Goal: Information Seeking & Learning: Learn about a topic

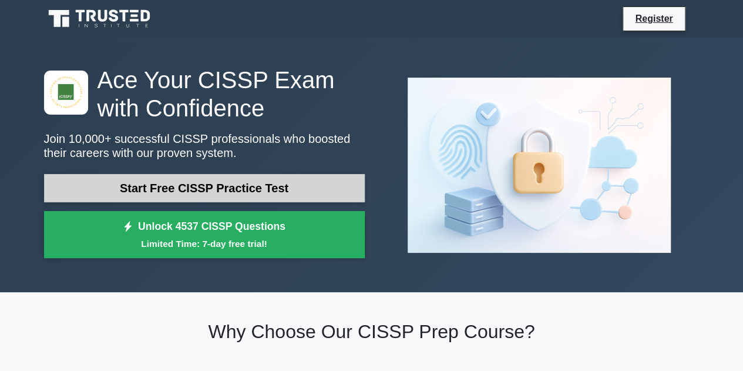
click at [344, 184] on link "Start Free CISSP Practice Test" at bounding box center [204, 188] width 321 height 28
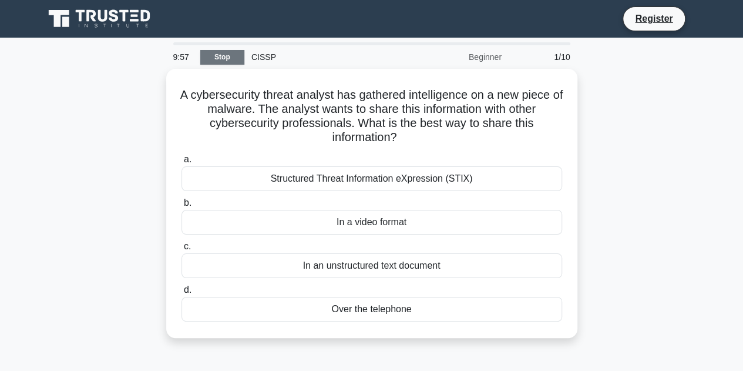
click at [217, 60] on link "Stop" at bounding box center [222, 57] width 44 height 15
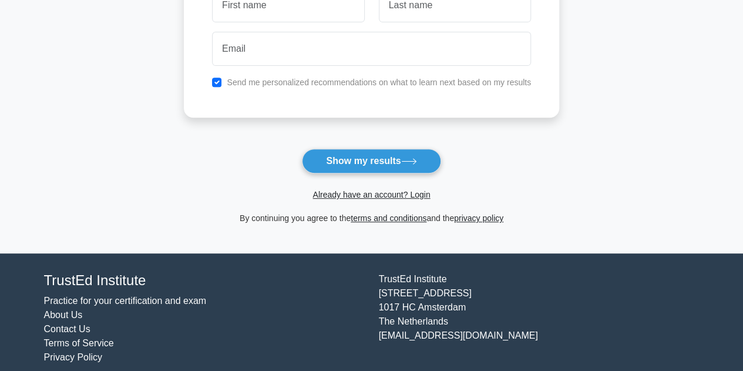
scroll to position [214, 0]
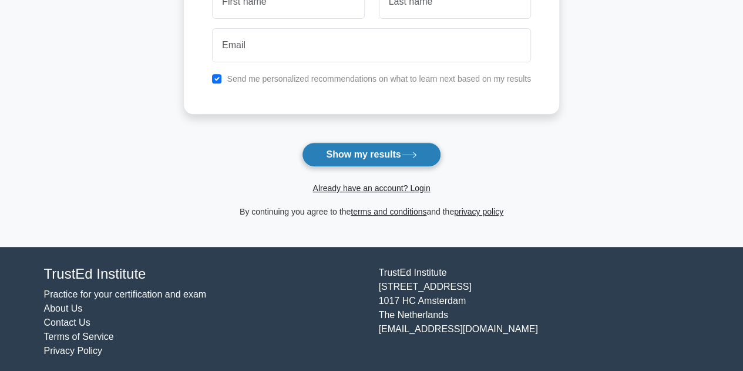
click at [372, 154] on button "Show my results" at bounding box center [371, 154] width 139 height 25
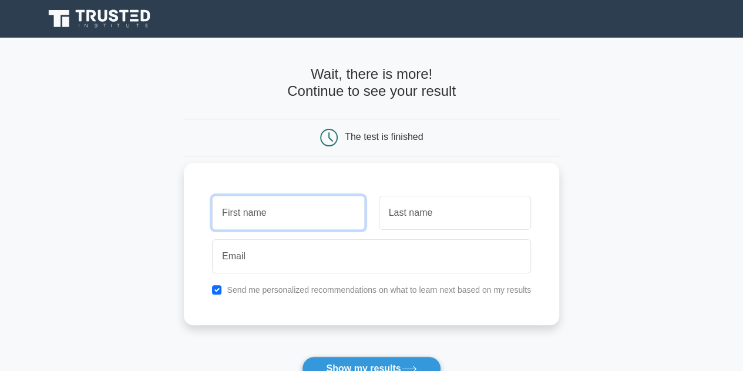
scroll to position [218, 0]
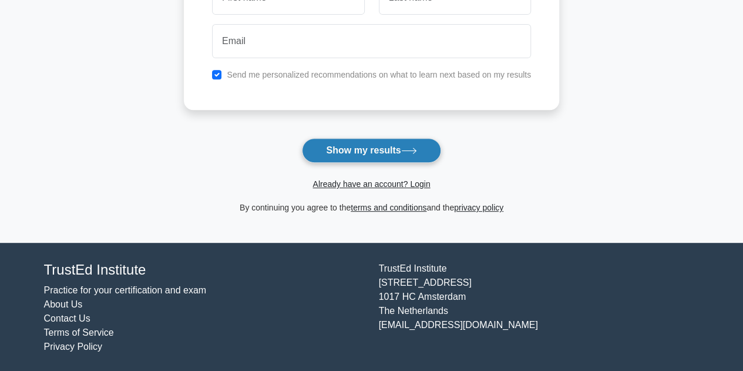
click at [358, 140] on button "Show my results" at bounding box center [371, 150] width 139 height 25
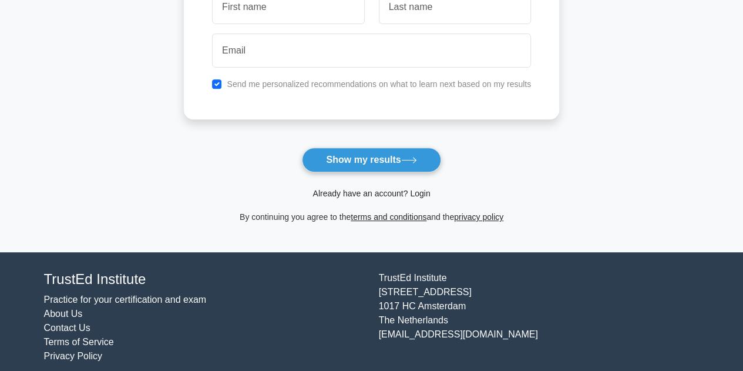
click at [367, 192] on link "Already have an account? Login" at bounding box center [372, 193] width 118 height 9
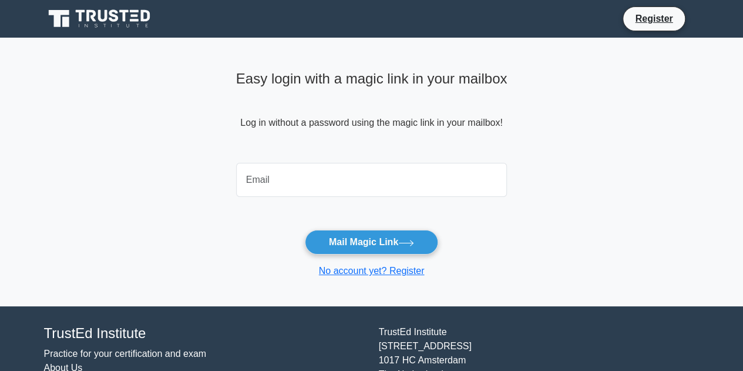
drag, startPoint x: 0, startPoint y: 0, endPoint x: 367, endPoint y: 192, distance: 413.7
click at [367, 192] on input "email" at bounding box center [372, 180] width 272 height 34
click at [179, 206] on main "Easy login with a magic link in your mailbox Log in without a password using th…" at bounding box center [371, 172] width 743 height 269
click at [148, 123] on main "Easy login with a magic link in your mailbox Log in without a password using th…" at bounding box center [371, 172] width 743 height 269
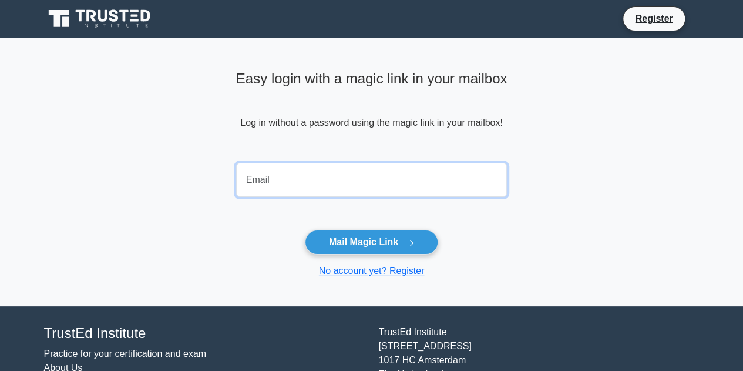
click at [321, 177] on input "email" at bounding box center [372, 180] width 272 height 34
paste input "rey.lopez1139@coyote.csusb.edu"
click at [277, 172] on input "rey.lopez1139@coyote.csusb.edu" at bounding box center [372, 180] width 272 height 34
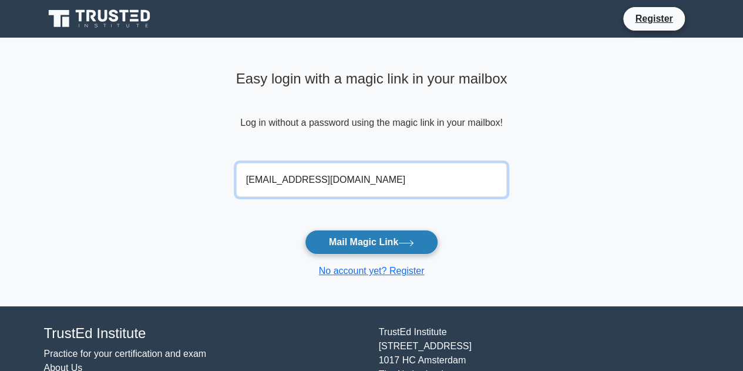
type input "rey.lopez1139@coyote.csusb.edu"
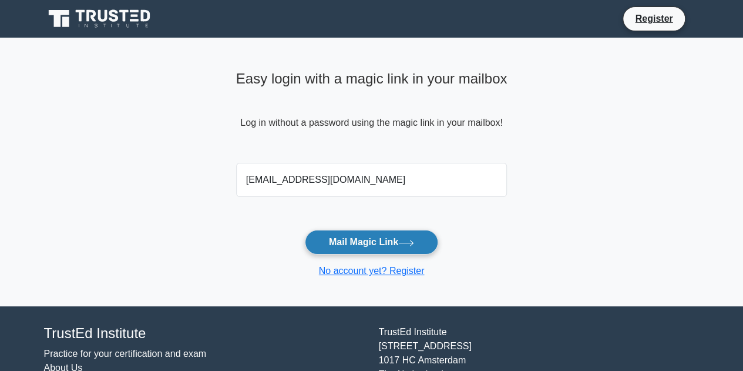
click at [351, 240] on button "Mail Magic Link" at bounding box center [371, 242] width 133 height 25
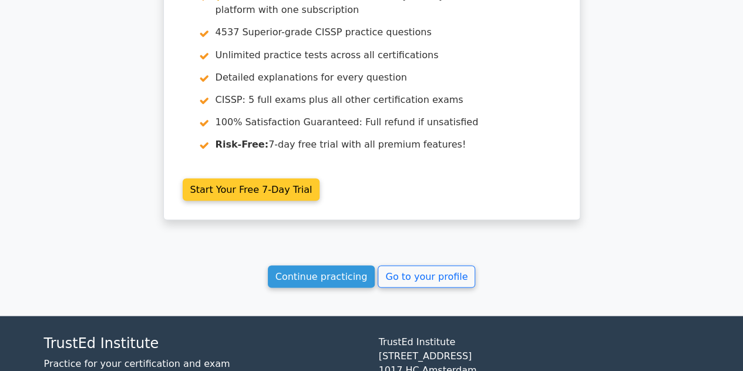
scroll to position [1142, 0]
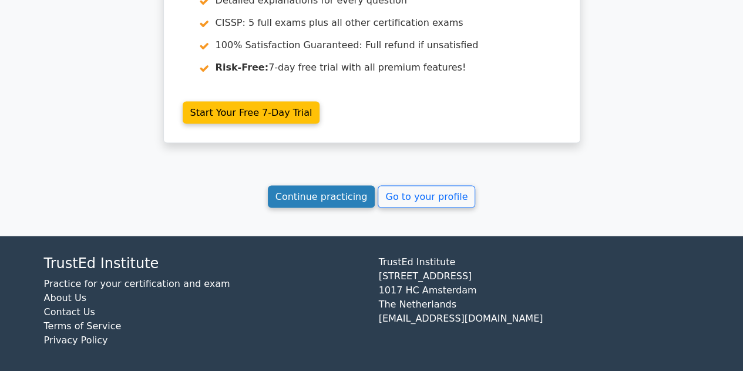
click at [373, 187] on link "Continue practicing" at bounding box center [322, 197] width 108 height 22
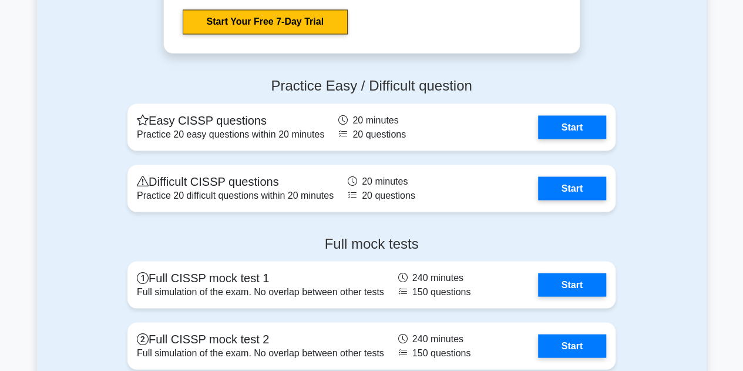
scroll to position [3273, 0]
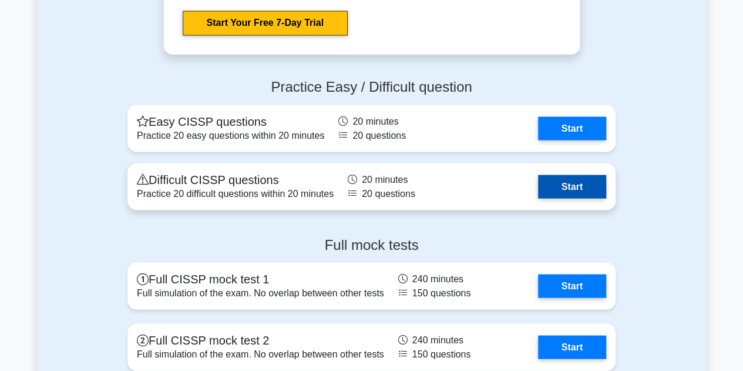
click at [573, 191] on link "Start" at bounding box center [572, 187] width 68 height 24
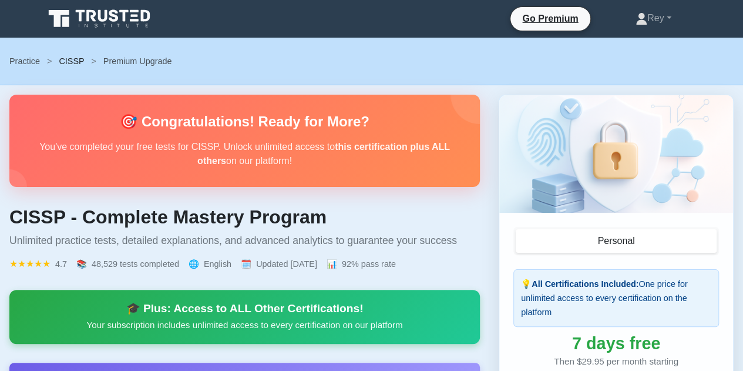
click at [75, 62] on link "CISSP" at bounding box center [71, 60] width 25 height 9
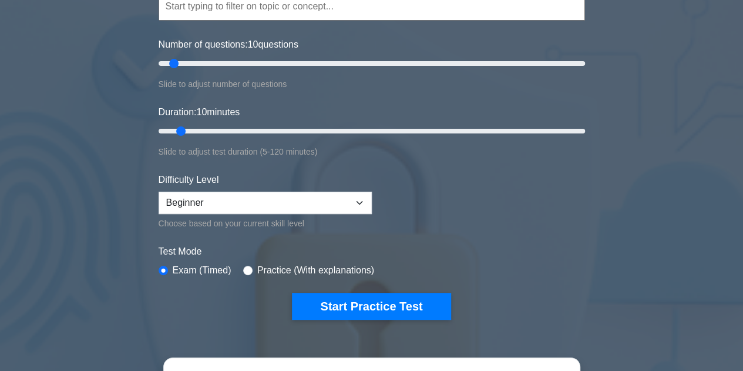
scroll to position [135, 0]
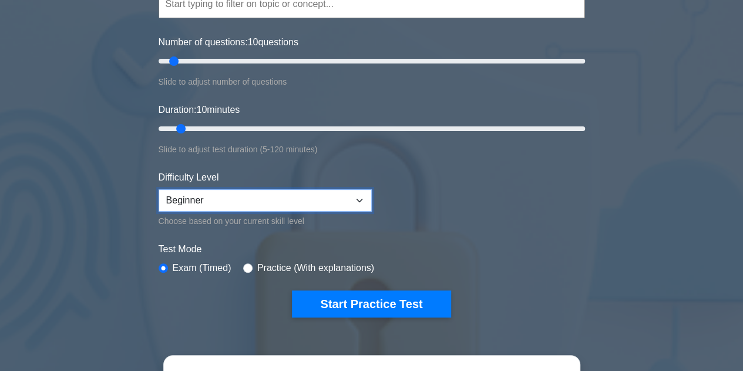
click at [344, 202] on select "Beginner Intermediate Expert" at bounding box center [265, 200] width 213 height 22
select select "expert"
click at [159, 189] on select "Beginner Intermediate Expert" at bounding box center [265, 200] width 213 height 22
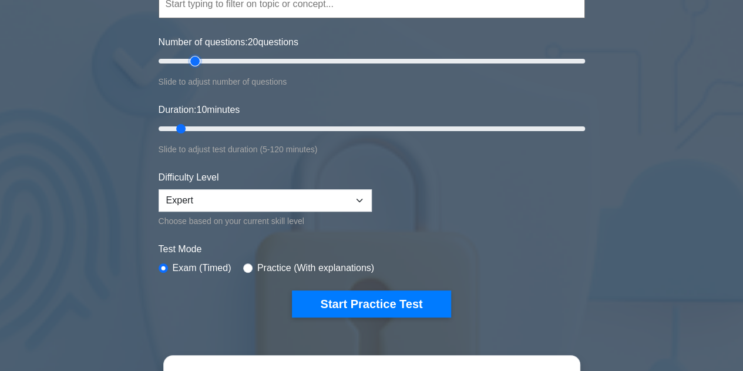
drag, startPoint x: 171, startPoint y: 60, endPoint x: 200, endPoint y: 61, distance: 28.8
type input "20"
click at [200, 61] on input "Number of questions: 20 questions" at bounding box center [372, 61] width 427 height 14
drag, startPoint x: 184, startPoint y: 122, endPoint x: 210, endPoint y: 131, distance: 28.1
type input "20"
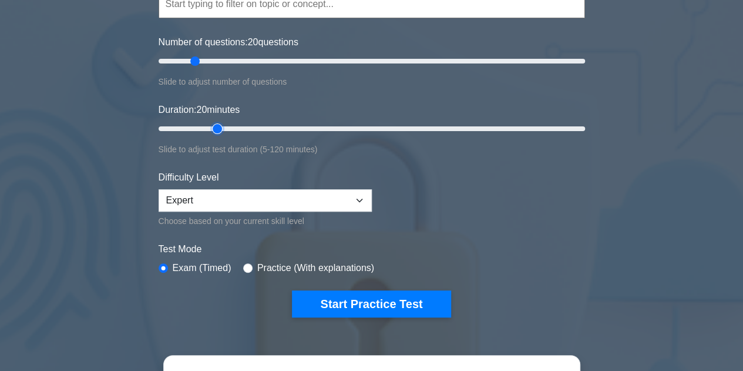
click at [210, 131] on input "Duration: 20 minutes" at bounding box center [372, 129] width 427 height 14
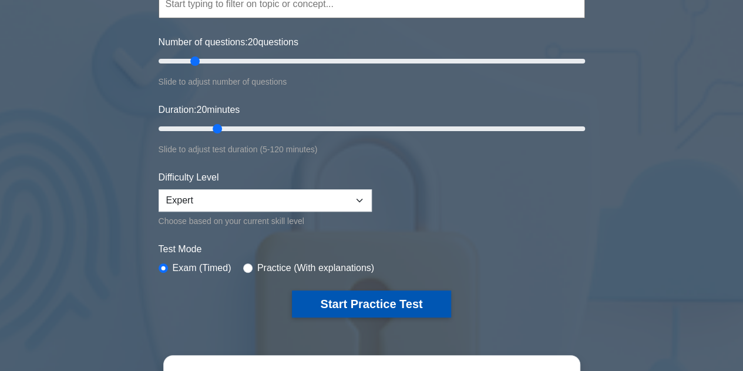
click at [336, 302] on button "Start Practice Test" at bounding box center [371, 303] width 159 height 27
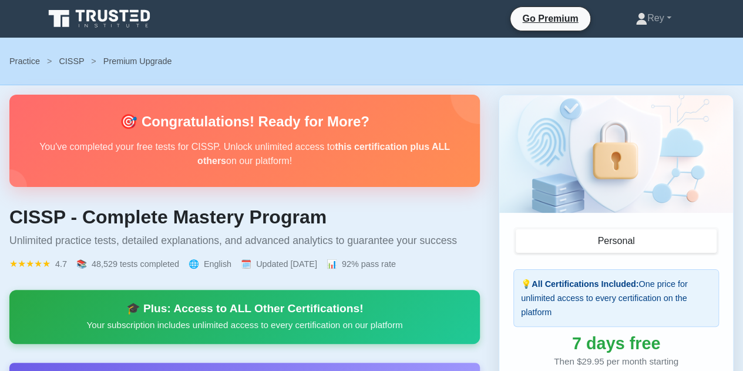
click at [590, 245] on button "Personal" at bounding box center [616, 241] width 201 height 24
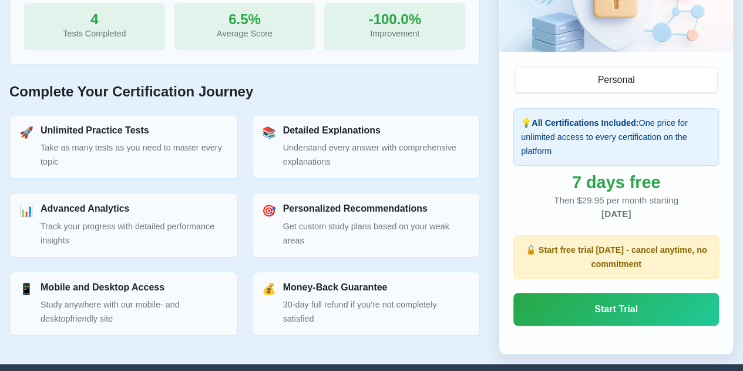
scroll to position [462, 0]
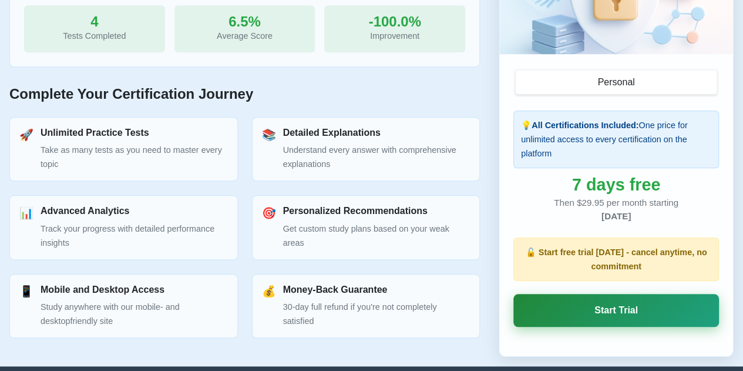
click at [594, 309] on link "Start Trial" at bounding box center [617, 310] width 206 height 33
